Goal: Task Accomplishment & Management: Use online tool/utility

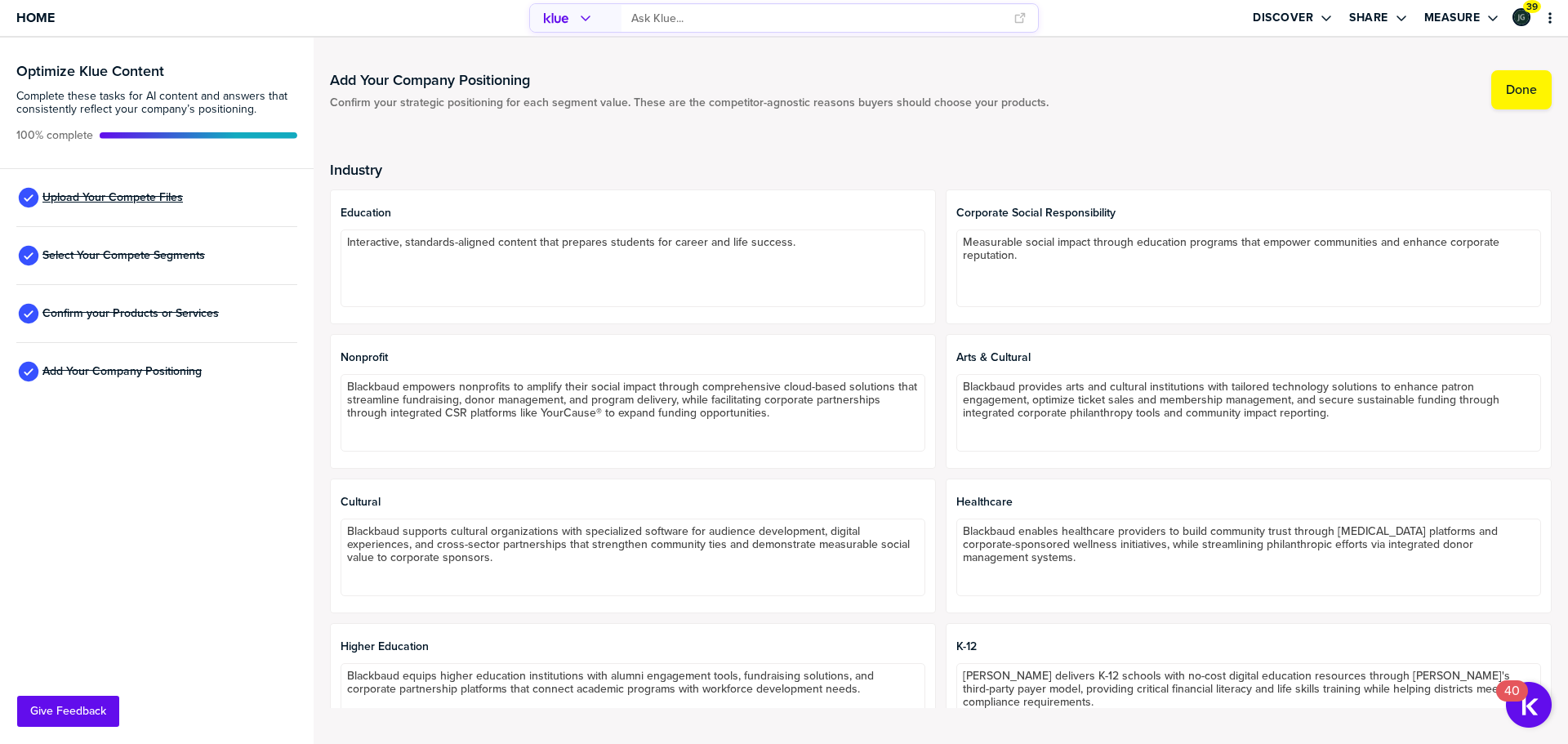
click at [150, 194] on span "Upload Your Compete Files" at bounding box center [112, 197] width 140 height 13
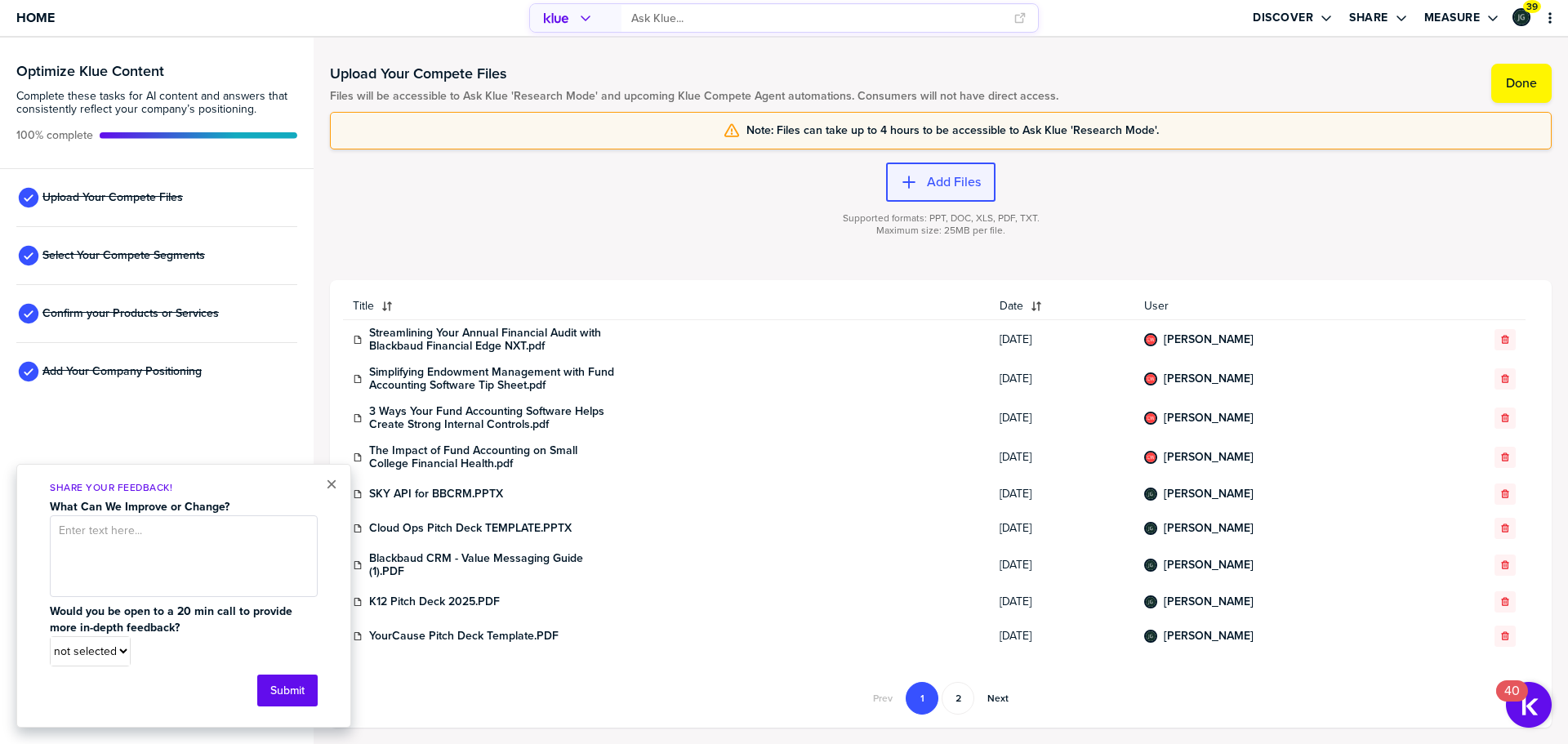
click at [949, 188] on label "Add Files" at bounding box center [954, 182] width 54 height 16
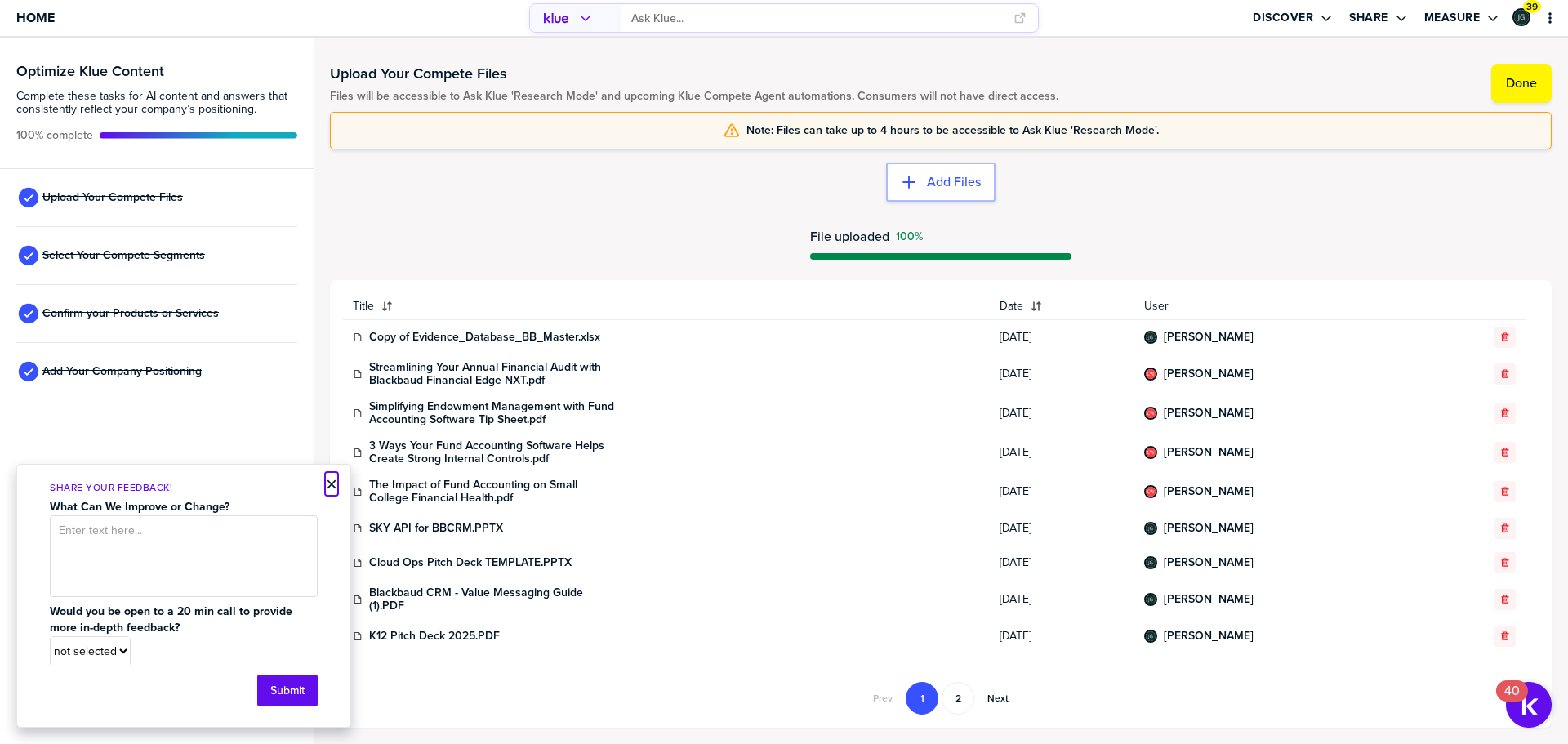
click at [328, 477] on button "×" at bounding box center [331, 485] width 12 height 20
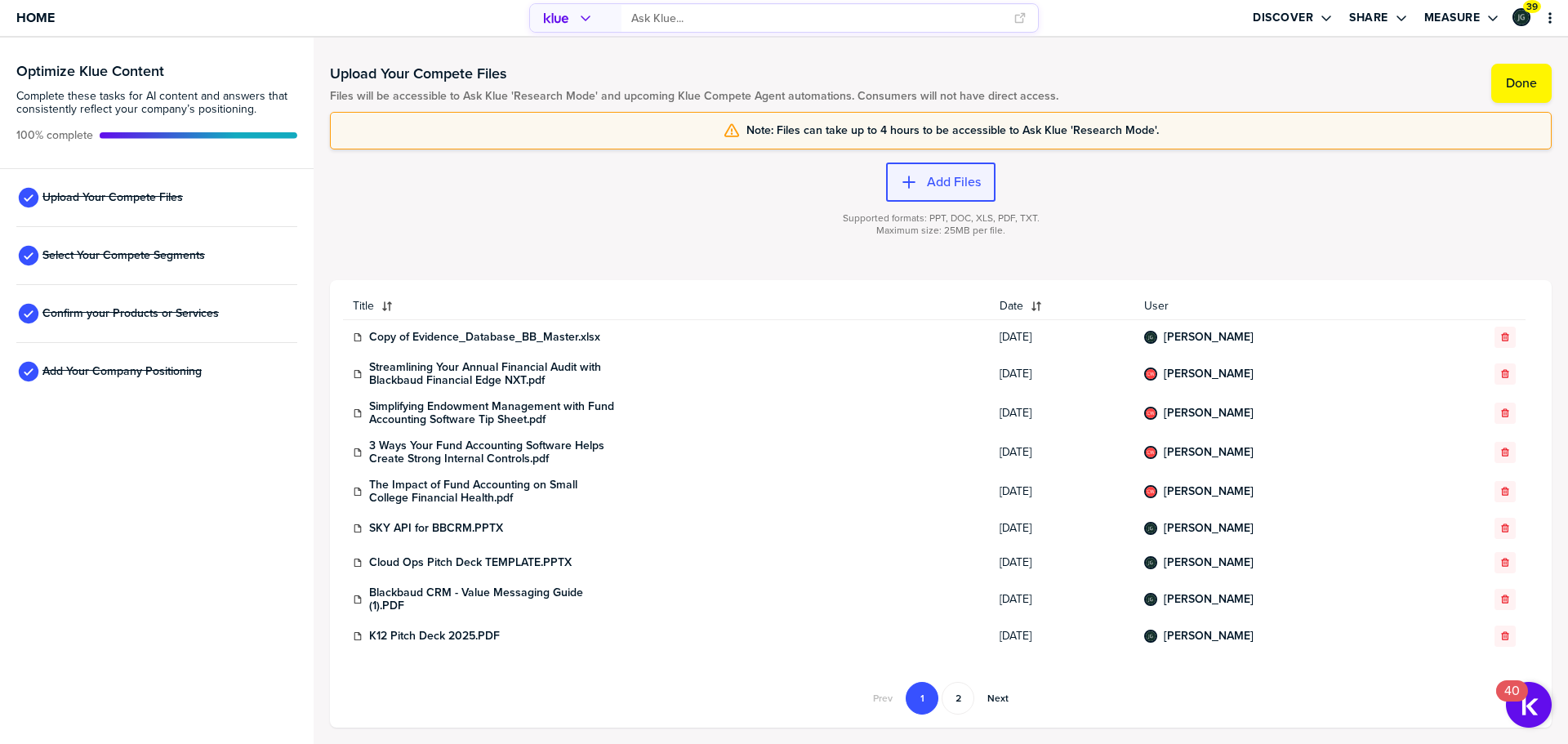
click at [944, 187] on label "Add Files" at bounding box center [954, 182] width 54 height 16
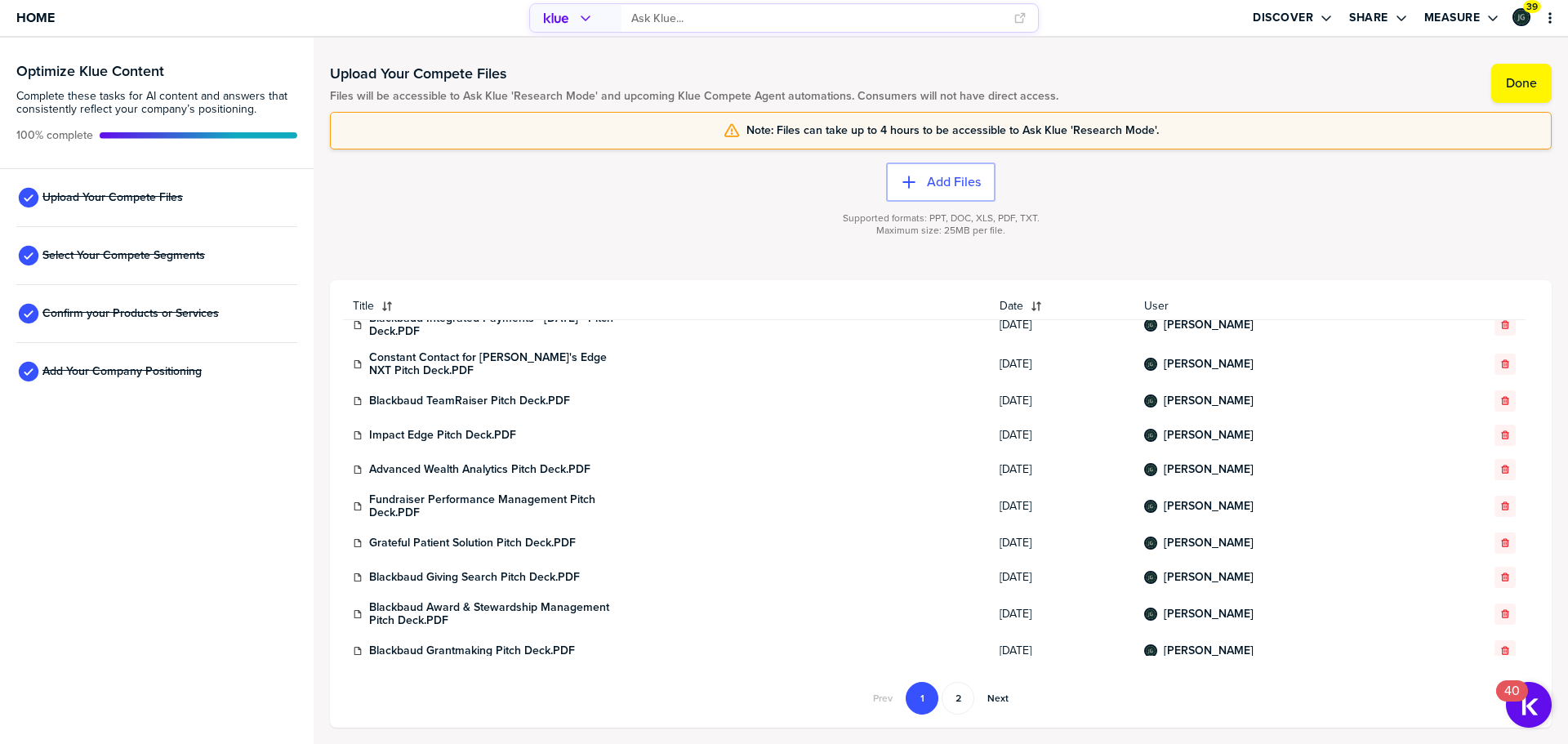
scroll to position [571, 0]
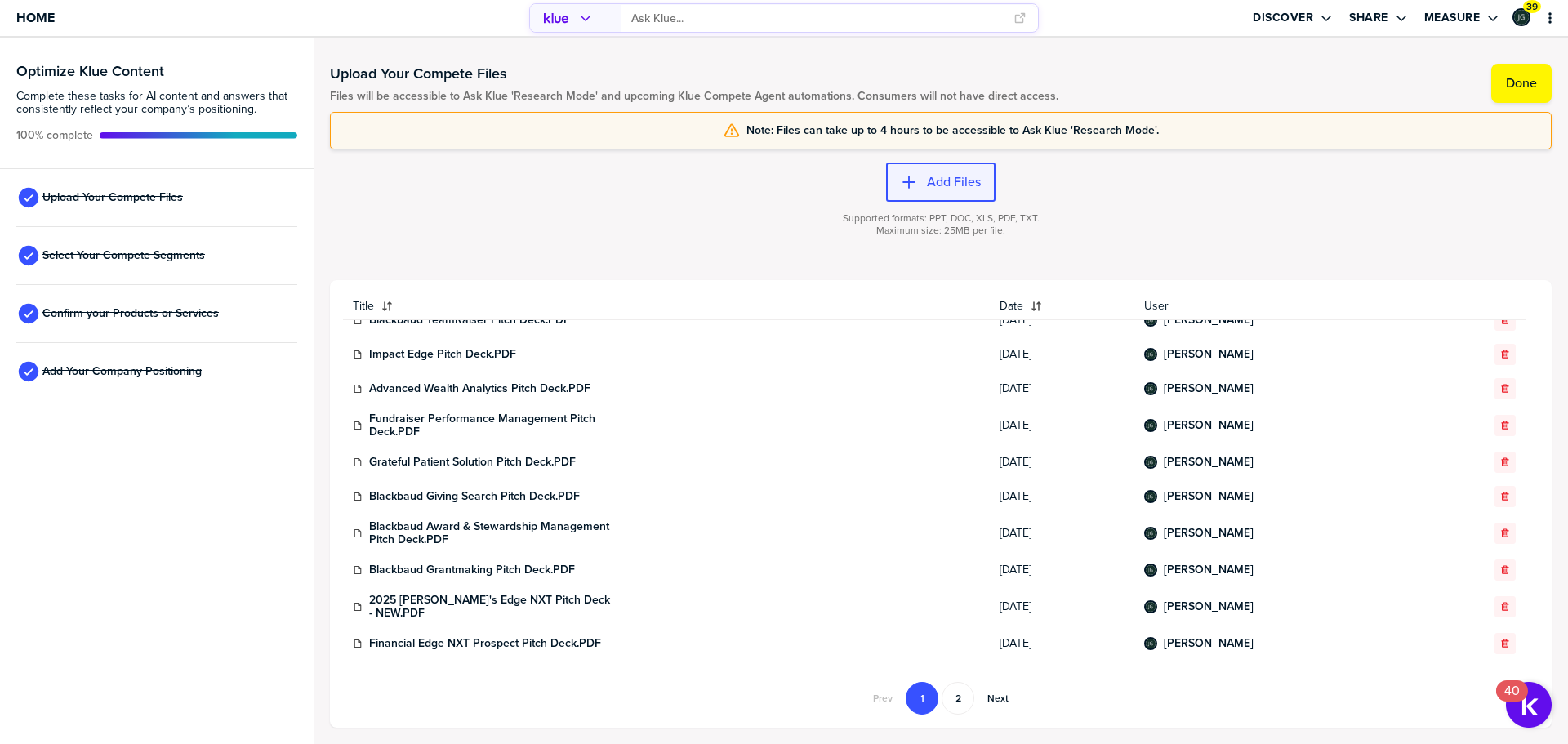
click at [950, 187] on label "Add Files" at bounding box center [954, 182] width 54 height 16
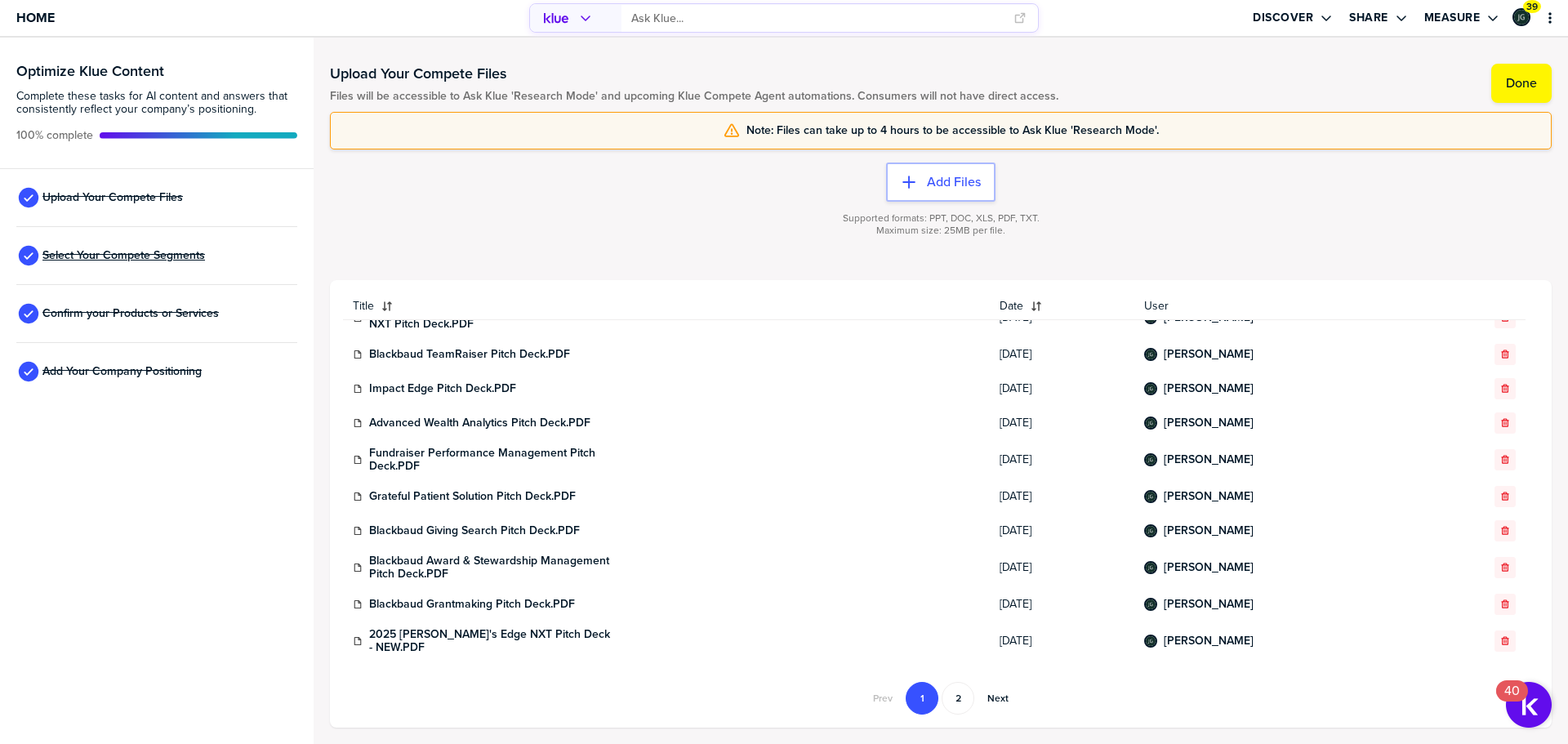
click at [111, 253] on span "Select Your Compete Segments" at bounding box center [123, 255] width 163 height 13
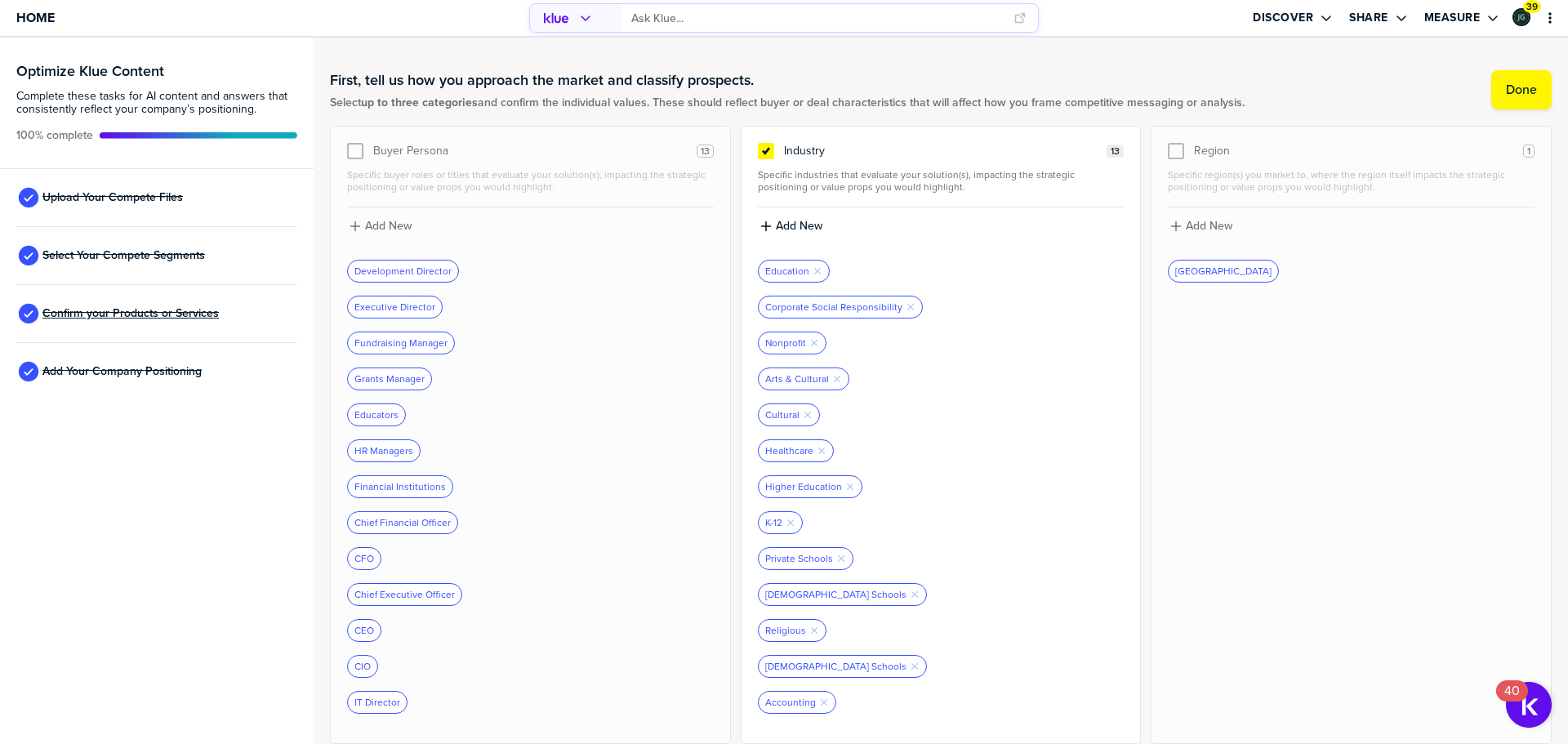
click at [93, 312] on span "Confirm your Products or Services" at bounding box center [130, 313] width 176 height 13
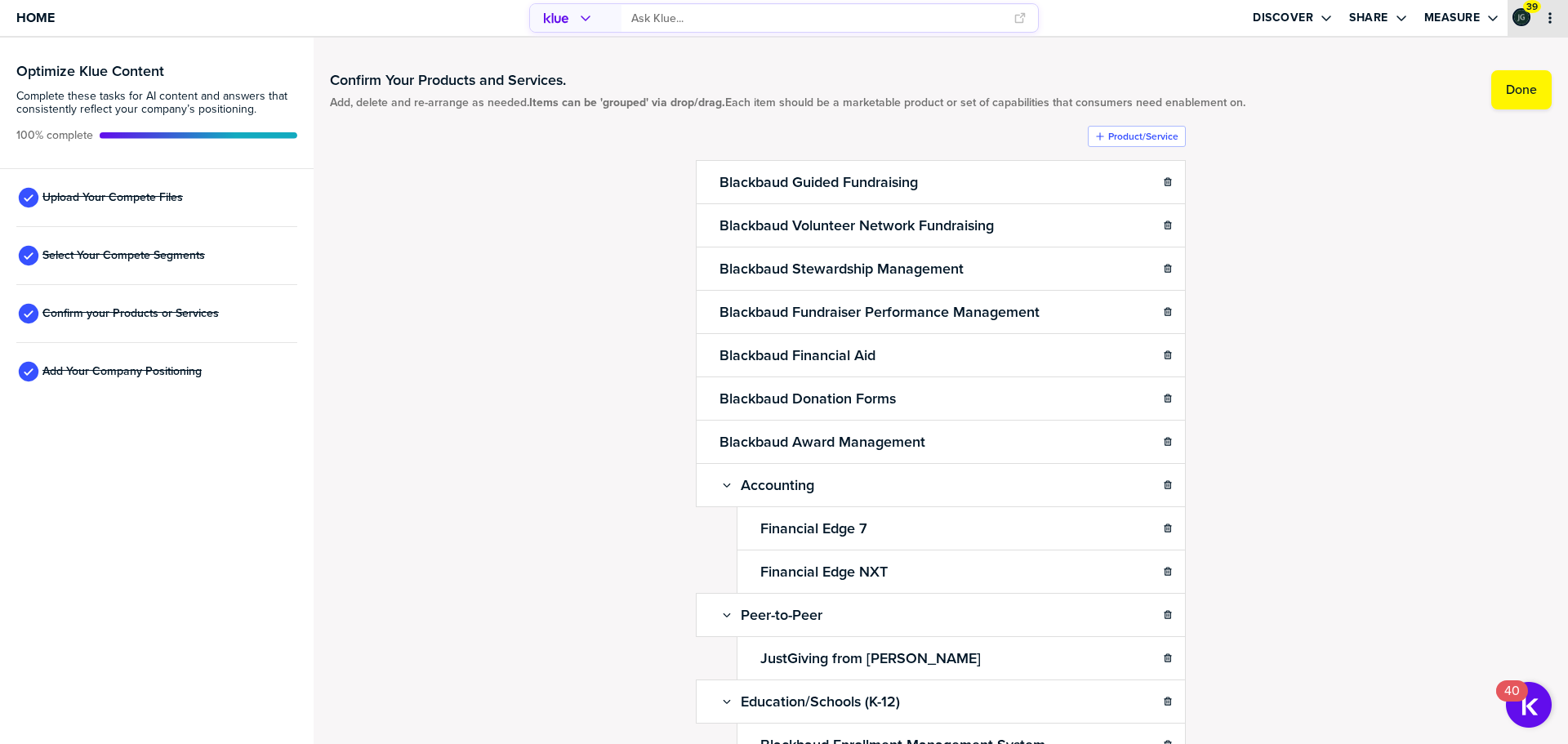
click at [1551, 17] on icon "primary" at bounding box center [1551, 18] width 4 height 12
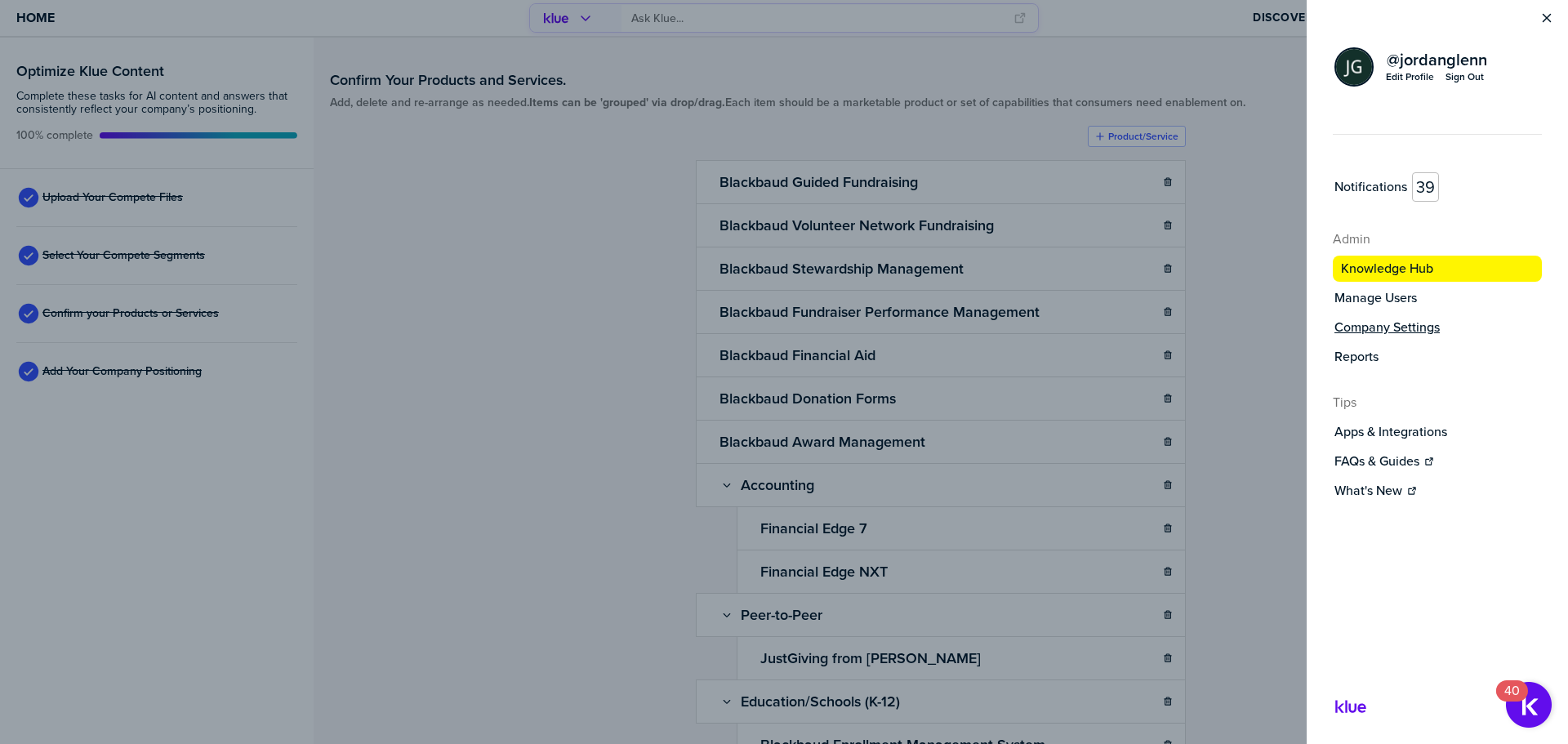
click at [1376, 333] on label "Company Settings" at bounding box center [1387, 327] width 105 height 16
